Goal: Information Seeking & Learning: Check status

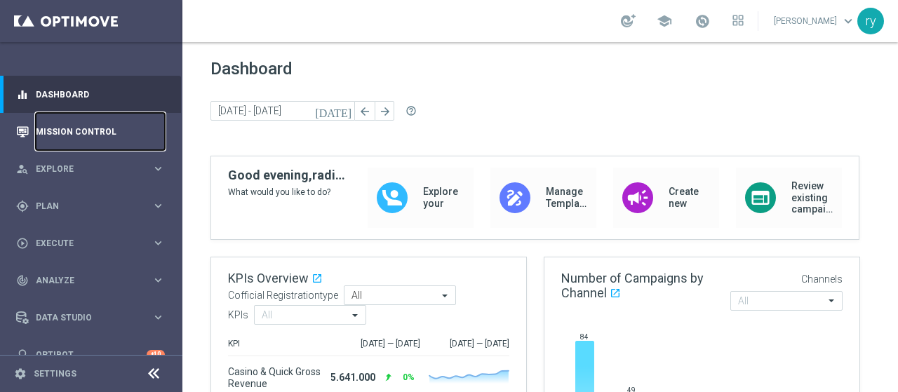
click at [95, 131] on link "Mission Control" at bounding box center [100, 131] width 129 height 37
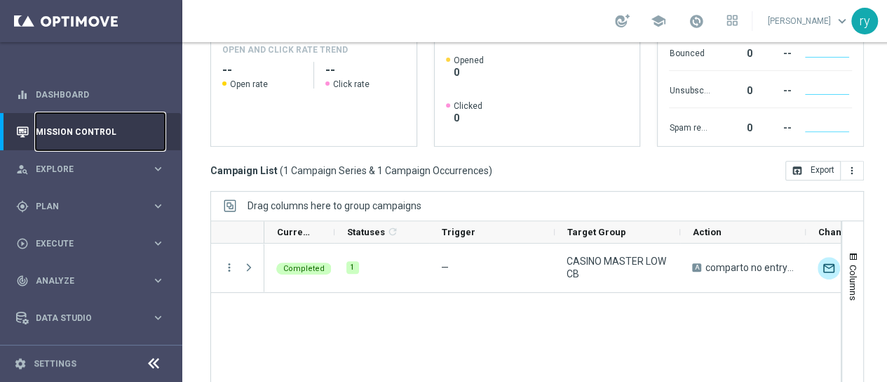
scroll to position [281, 0]
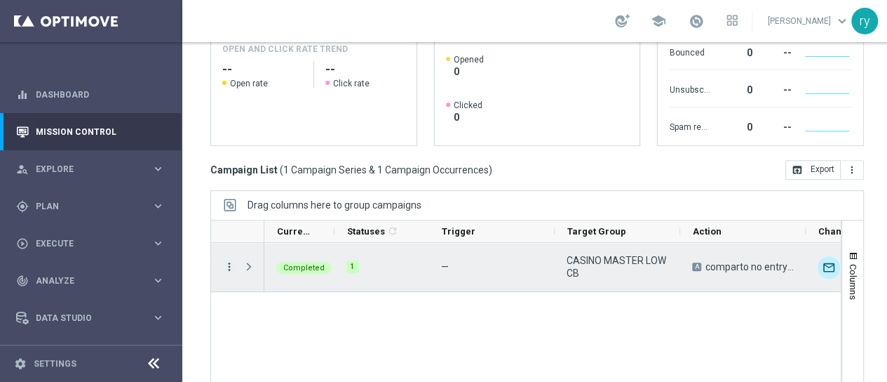
click at [224, 269] on icon "more_vert" at bounding box center [229, 266] width 13 height 13
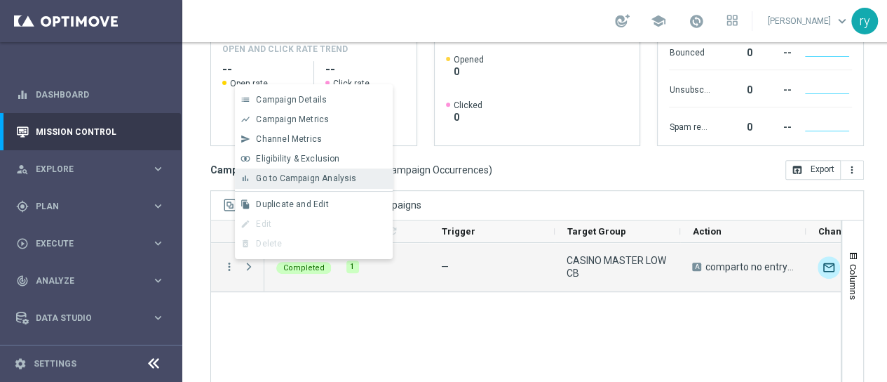
click at [300, 184] on div "bar_chart Go to Campaign Analysis" at bounding box center [314, 178] width 158 height 20
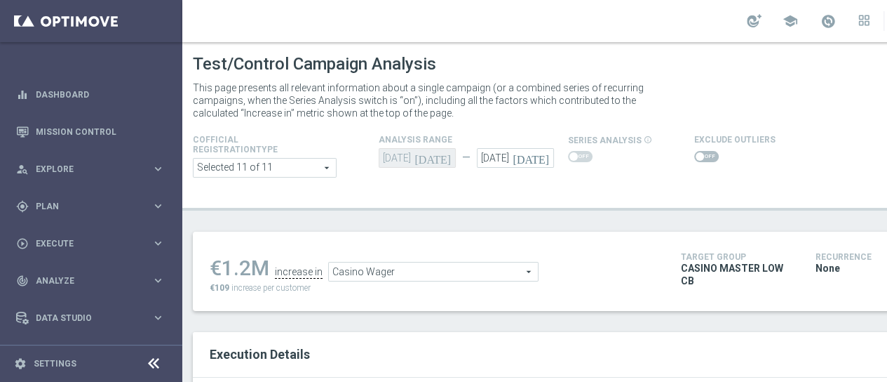
click at [704, 157] on span at bounding box center [706, 156] width 25 height 11
click at [704, 157] on input "checkbox" at bounding box center [706, 156] width 25 height 11
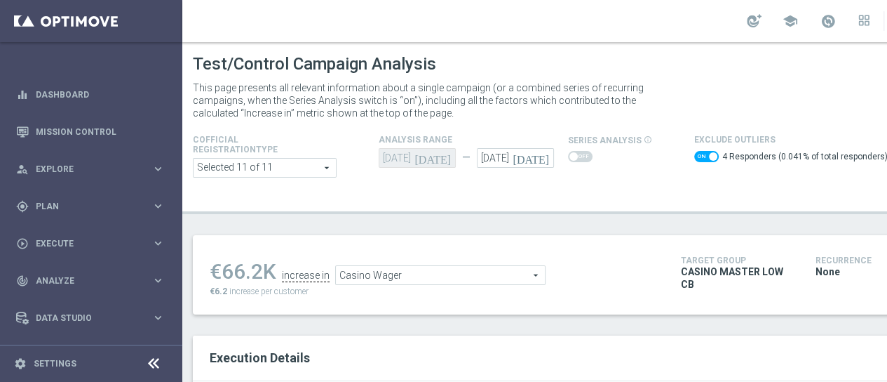
click at [697, 157] on span at bounding box center [706, 156] width 25 height 11
click at [697, 157] on input "checkbox" at bounding box center [706, 156] width 25 height 11
checkbox input "false"
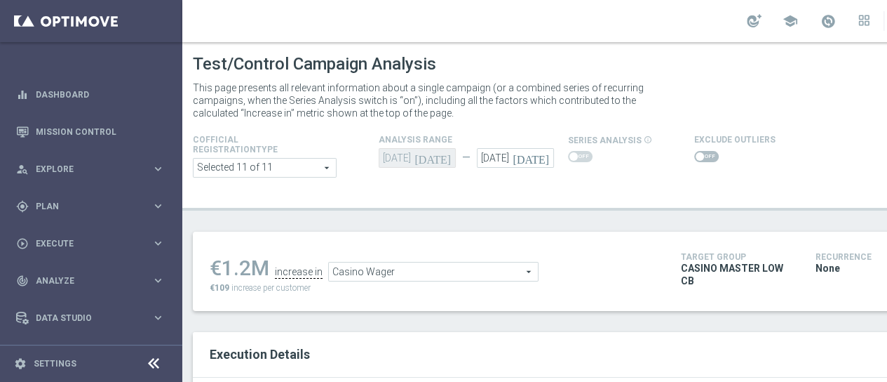
scroll to position [140, 0]
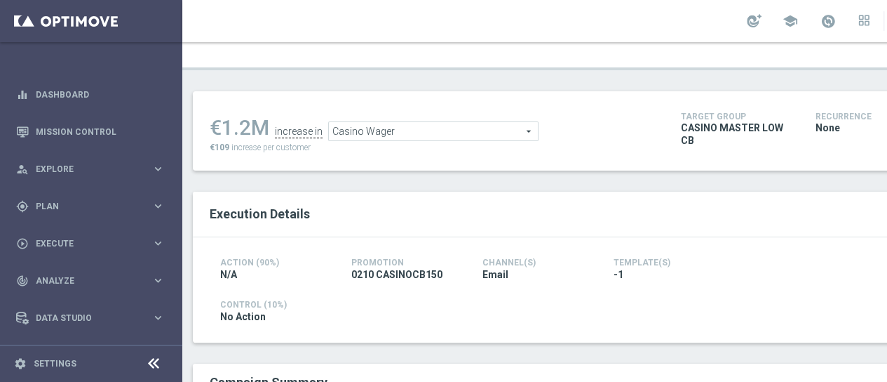
drag, startPoint x: 255, startPoint y: 127, endPoint x: 224, endPoint y: 128, distance: 30.9
click at [224, 128] on div "€1.2M" at bounding box center [240, 127] width 60 height 25
copy div "1.2"
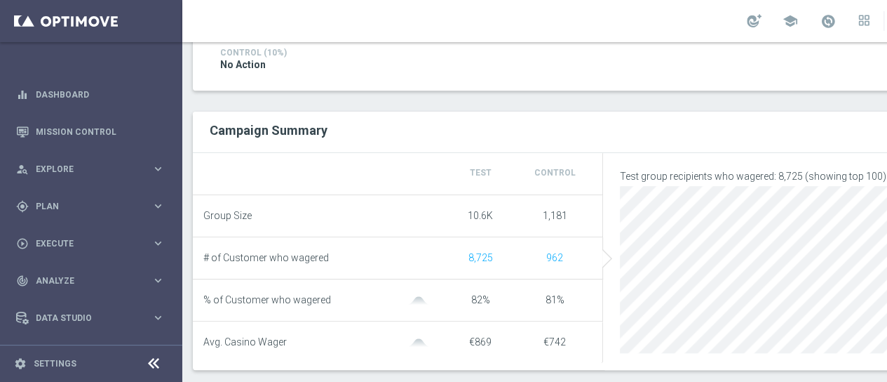
scroll to position [84, 0]
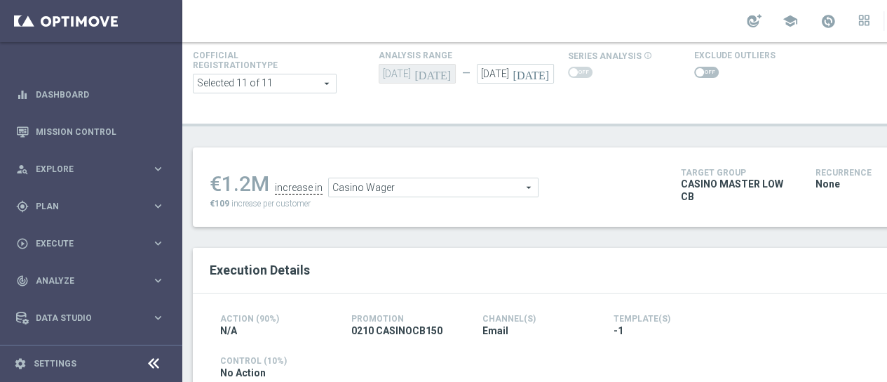
click at [516, 186] on div "€1.2M increase in Casino Wager Casino Wager arrow_drop_down search €109 increas…" at bounding box center [435, 187] width 450 height 46
click at [515, 180] on span "Casino Wager" at bounding box center [433, 187] width 209 height 18
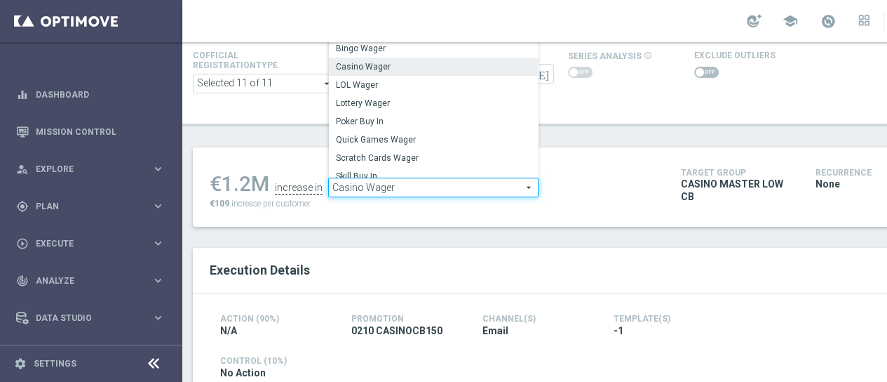
scroll to position [0, 0]
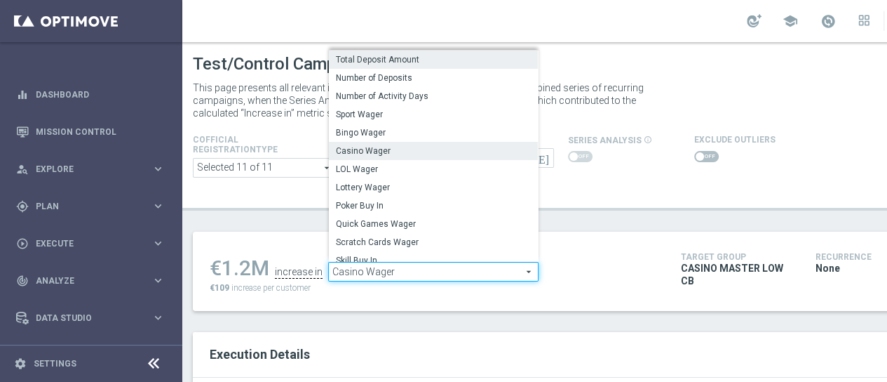
click at [501, 54] on span "Total Deposit Amount" at bounding box center [433, 59] width 195 height 11
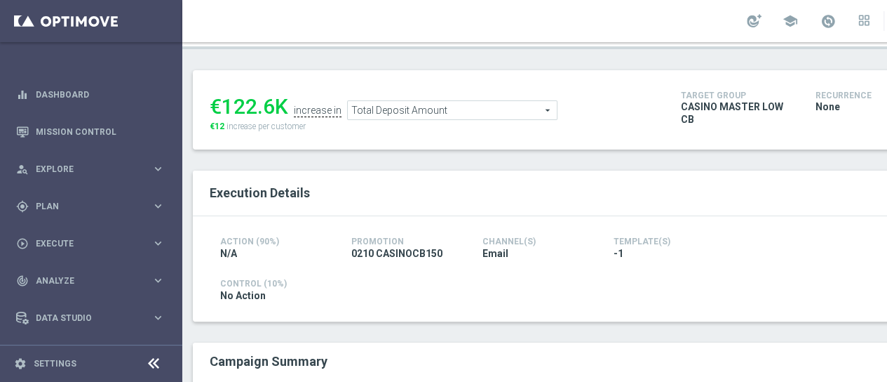
scroll to position [70, 0]
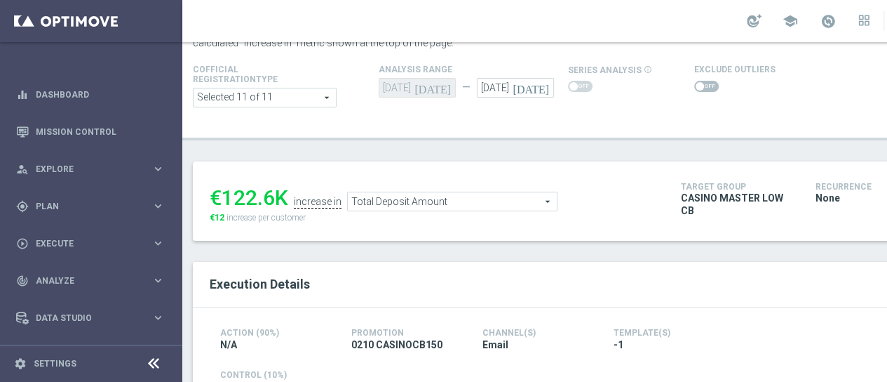
drag, startPoint x: 273, startPoint y: 183, endPoint x: 222, endPoint y: 186, distance: 50.6
click at [222, 186] on div "€122.6K" at bounding box center [249, 197] width 79 height 25
copy div "122.6"
click at [539, 192] on span "Total Deposit Amount" at bounding box center [452, 201] width 209 height 18
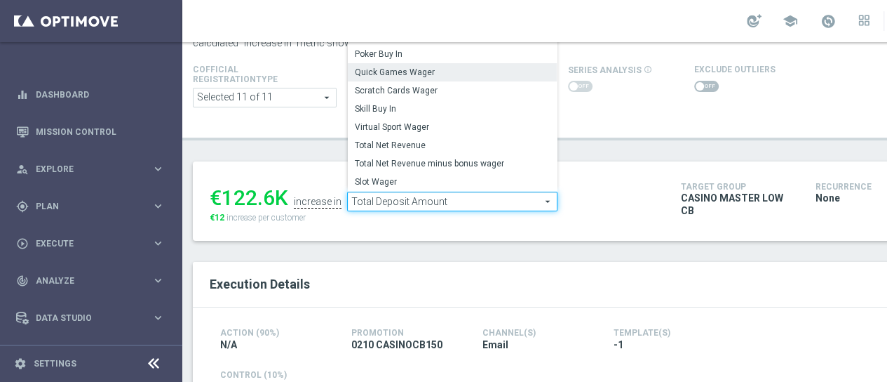
scroll to position [177, 0]
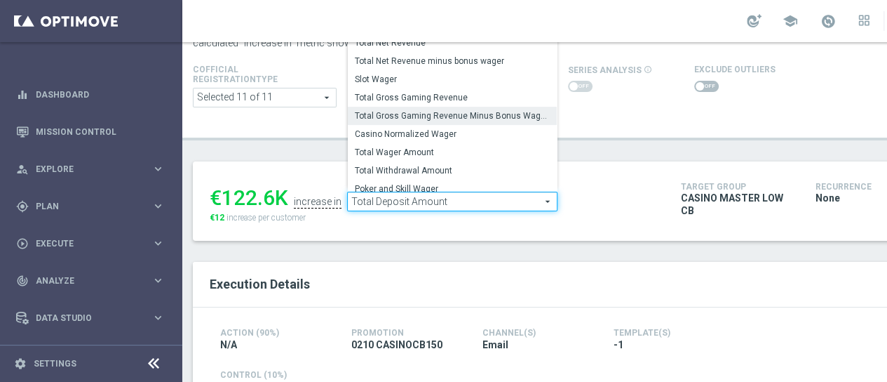
click at [523, 110] on span "Total Gross Gaming Revenue Minus Bonus Wagared" at bounding box center [452, 115] width 195 height 11
type input "Total Gross Gaming Revenue Minus Bonus Wagared"
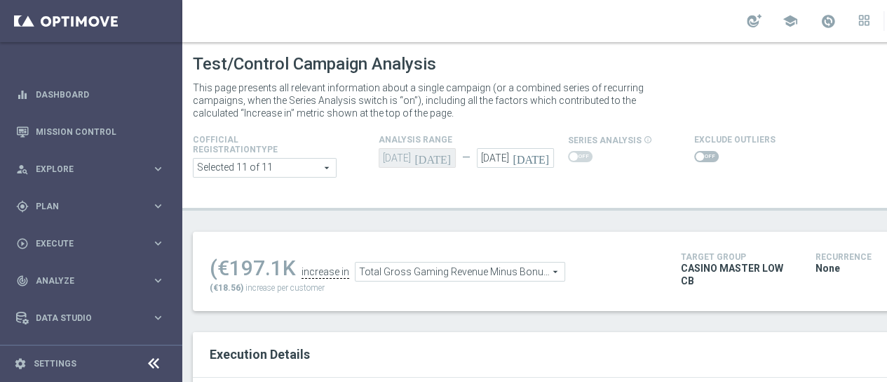
click at [696, 152] on span at bounding box center [700, 156] width 8 height 8
click at [696, 151] on input "checkbox" at bounding box center [706, 156] width 25 height 11
checkbox input "true"
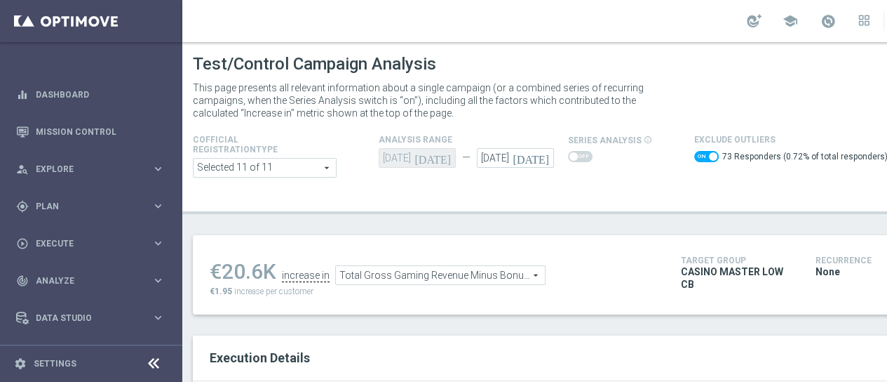
drag, startPoint x: 258, startPoint y: 263, endPoint x: 224, endPoint y: 256, distance: 34.4
click at [224, 259] on div "€20.6K" at bounding box center [243, 271] width 67 height 25
copy div "20.6"
